Goal: Transaction & Acquisition: Purchase product/service

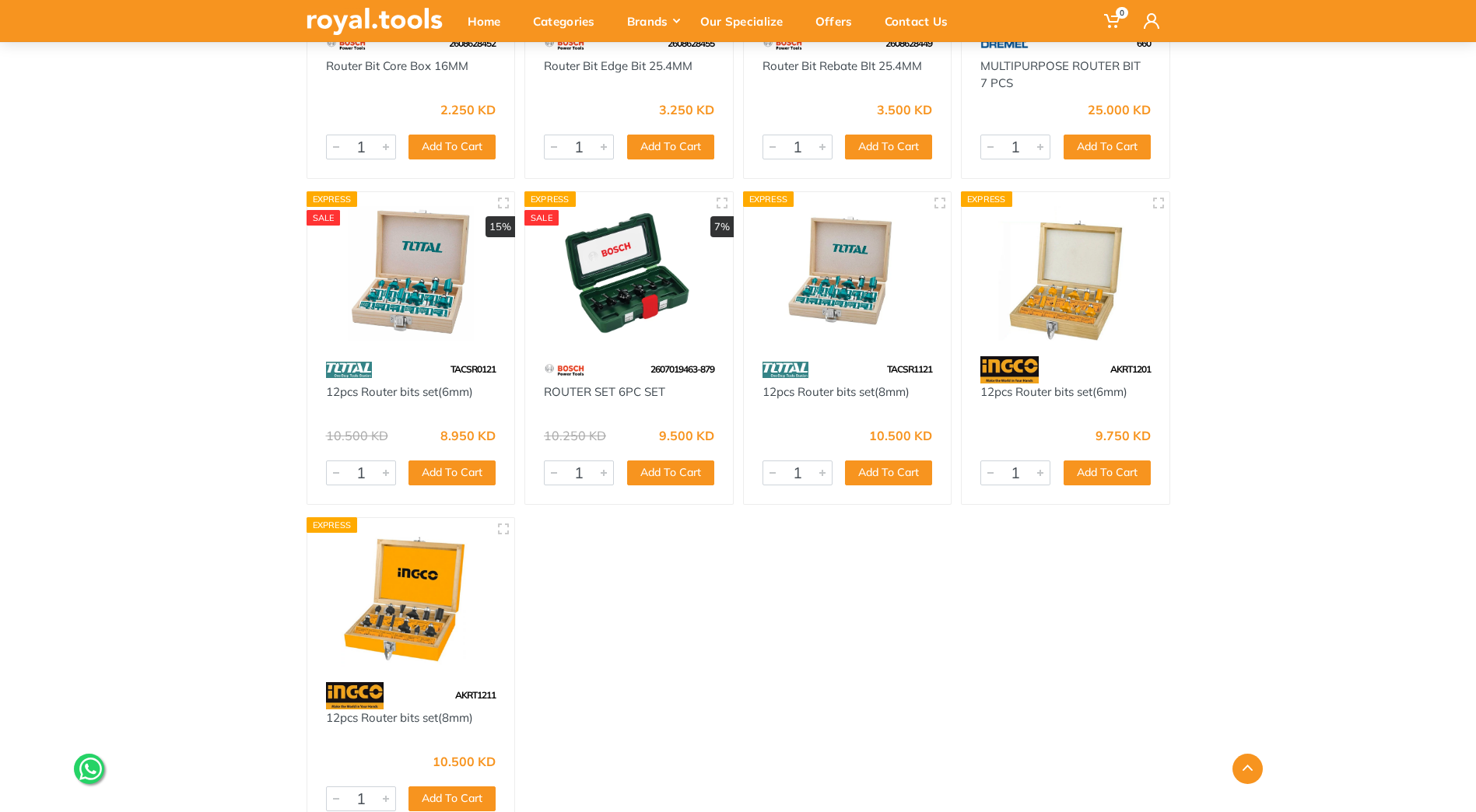
scroll to position [700, 0]
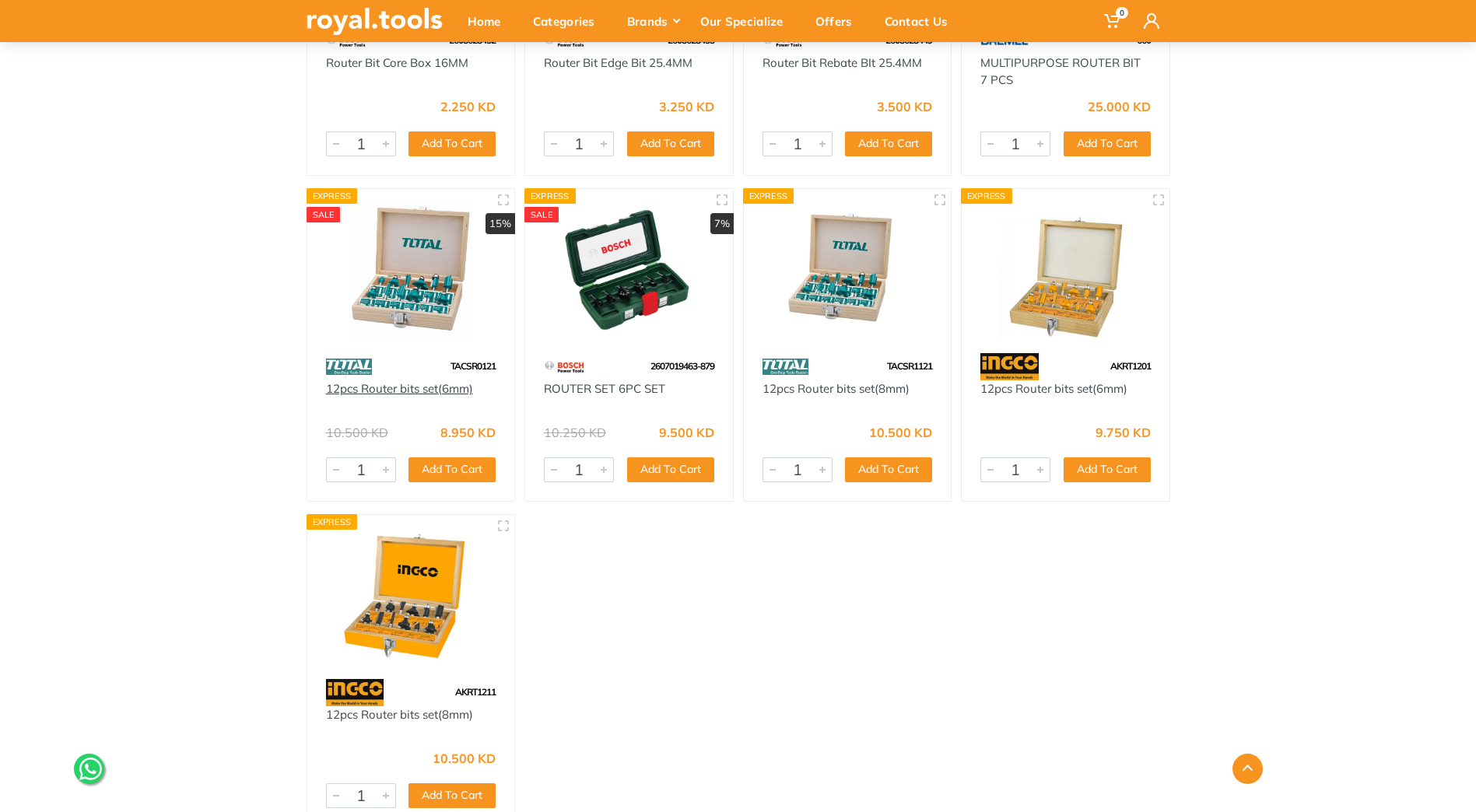
click at [431, 385] on link "12pcs Router bits set(6mm)" at bounding box center [400, 388] width 147 height 15
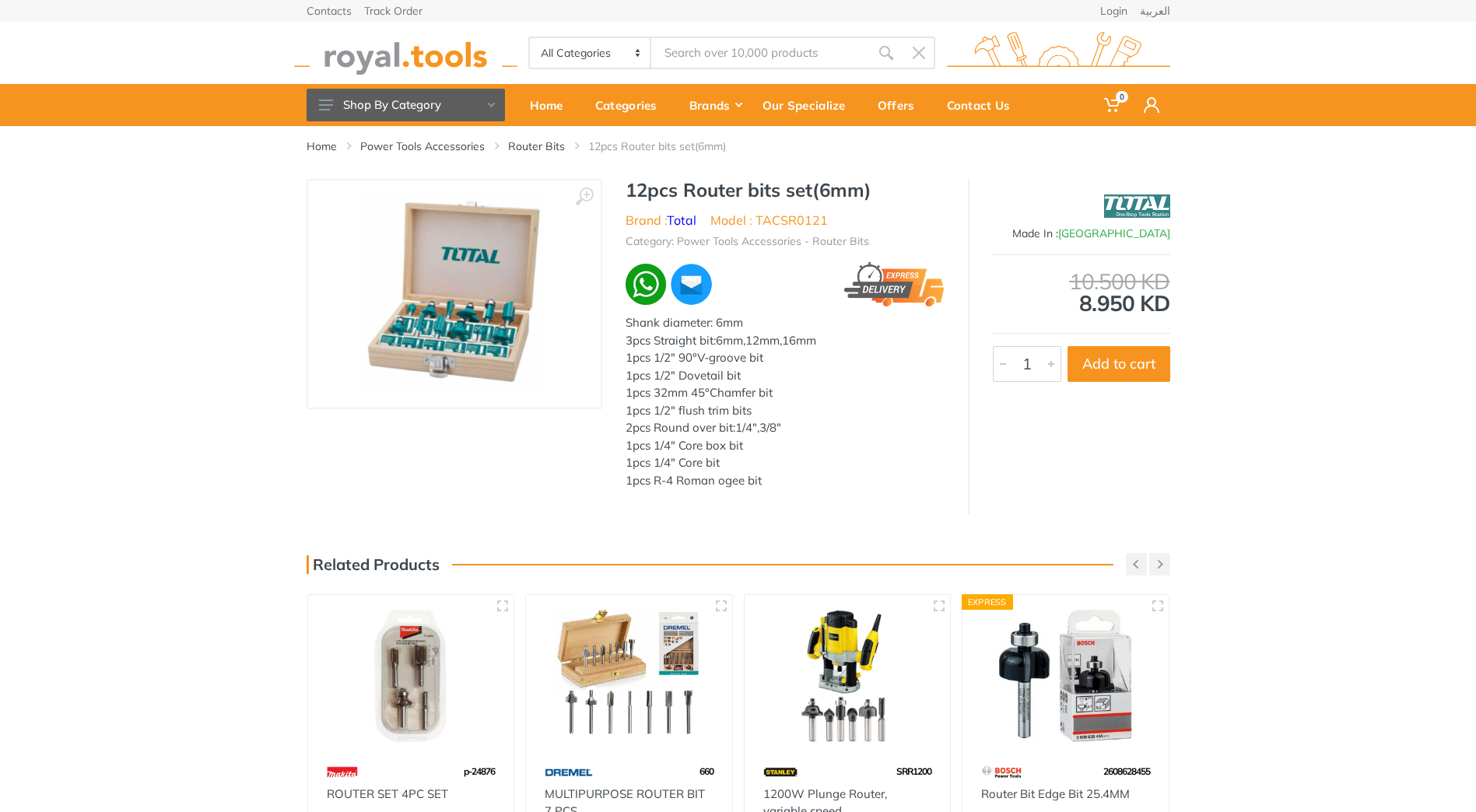
click at [474, 338] on img at bounding box center [454, 294] width 184 height 196
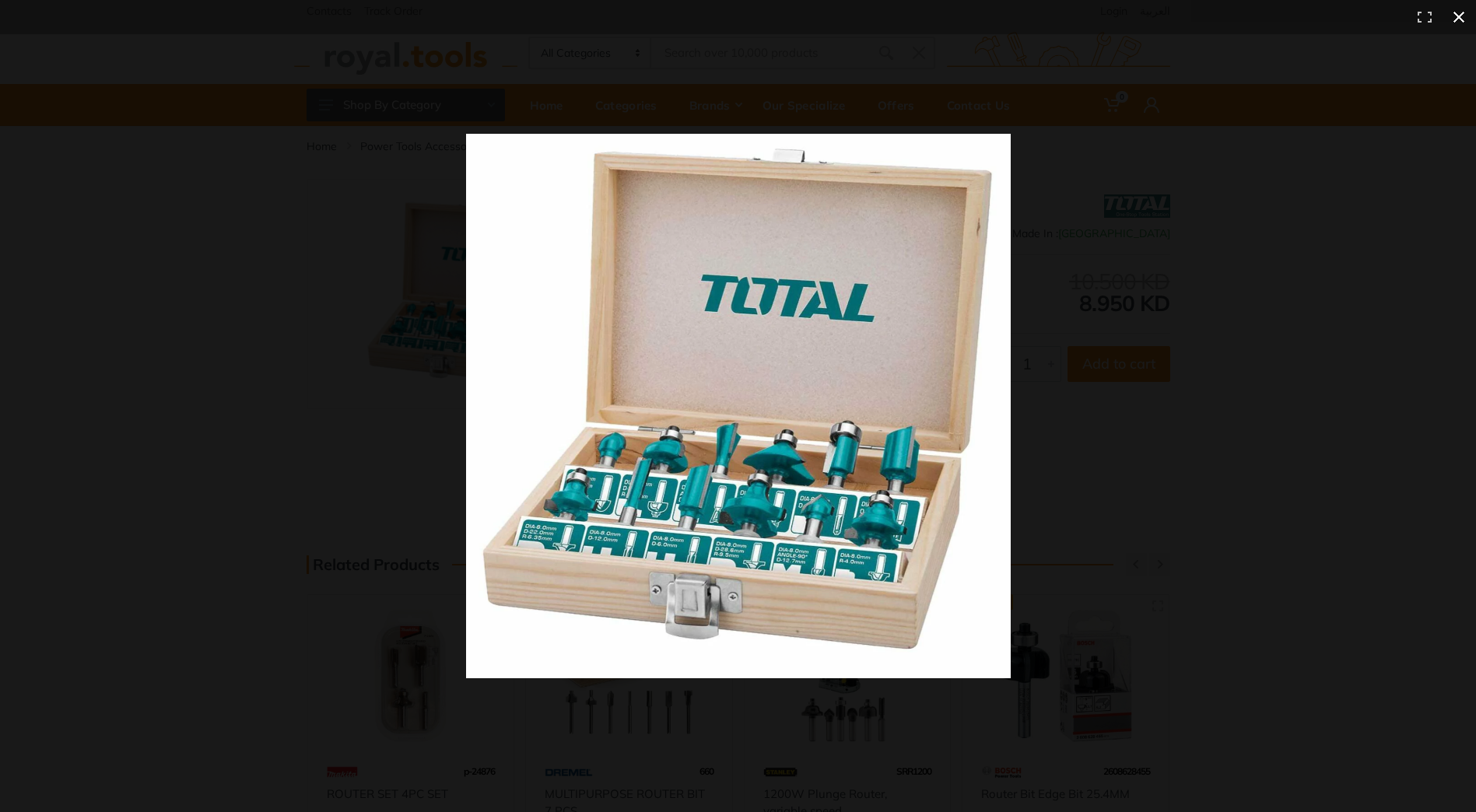
click at [1279, 403] on div at bounding box center [1006, 431] width 1081 height 594
